Goal: Task Accomplishment & Management: Manage account settings

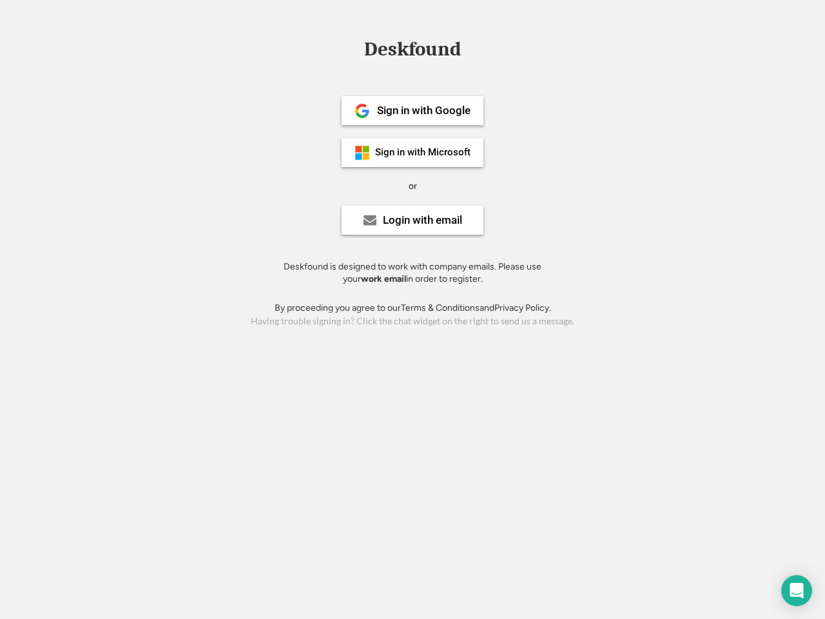
click at [413, 184] on div "or" at bounding box center [413, 186] width 8 height 13
click at [413, 52] on div "Deskfound" at bounding box center [413, 49] width 110 height 20
click at [353, 48] on div "Deskfound" at bounding box center [412, 51] width 825 height 25
click at [413, 52] on div "Deskfound" at bounding box center [413, 49] width 110 height 20
click at [413, 186] on div "or" at bounding box center [413, 186] width 8 height 13
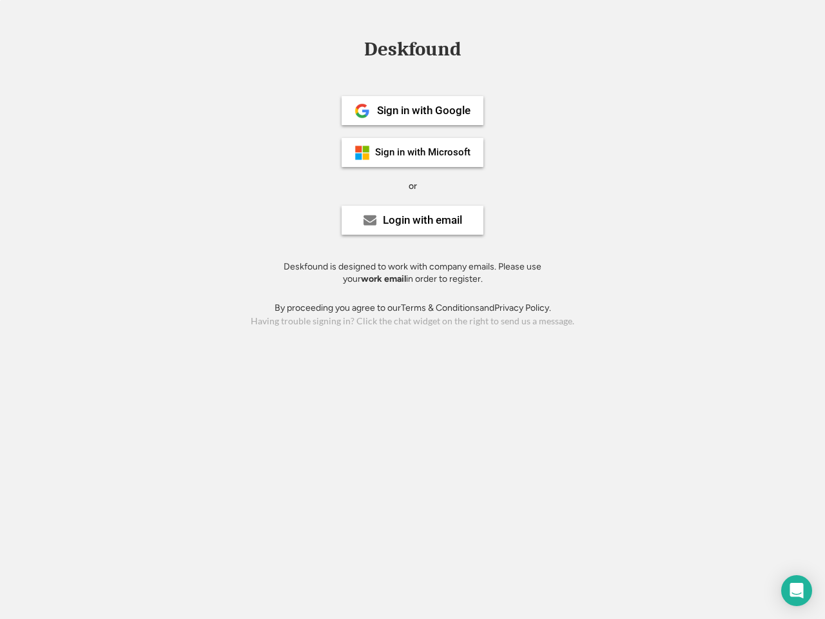
click at [413, 110] on div "Sign in with Google" at bounding box center [423, 110] width 93 height 11
click at [424, 110] on div "Sign in with Google" at bounding box center [423, 110] width 93 height 11
click at [362, 111] on img at bounding box center [362, 110] width 15 height 15
click at [413, 152] on div "Sign in with Microsoft" at bounding box center [422, 153] width 95 height 10
click at [424, 152] on div "Sign in with Microsoft" at bounding box center [422, 153] width 95 height 10
